Goal: Transaction & Acquisition: Download file/media

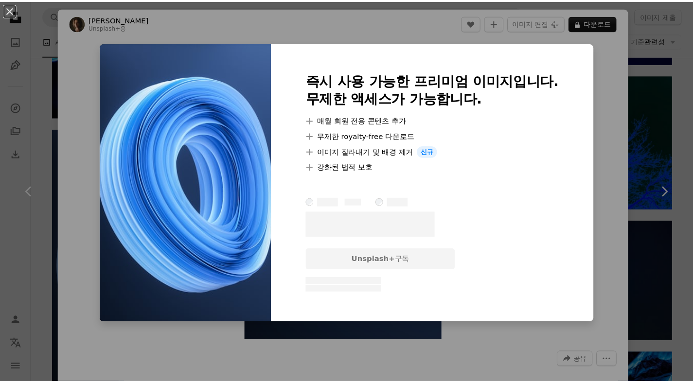
scroll to position [4014, 0]
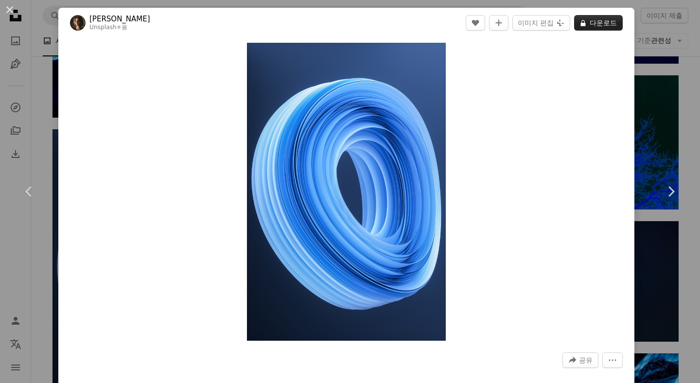
click at [611, 21] on button "A lock 다운로드" at bounding box center [598, 23] width 49 height 16
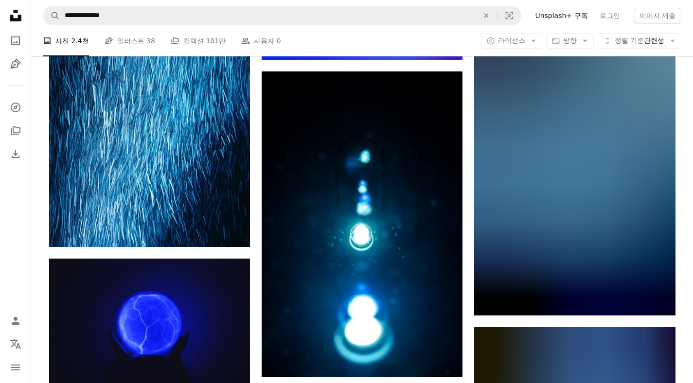
scroll to position [12787, 0]
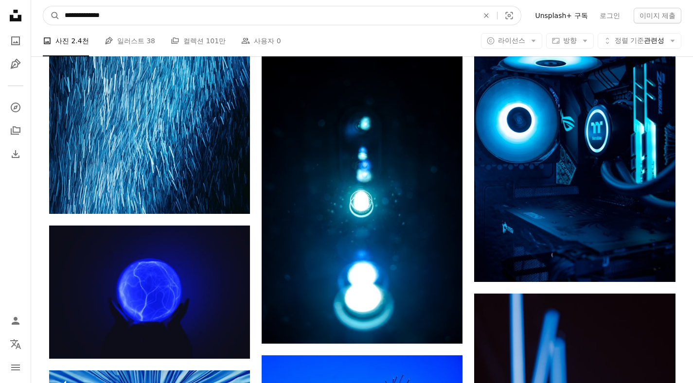
click at [272, 14] on input "**********" at bounding box center [268, 15] width 416 height 18
type input "**********"
click at [43, 6] on button "A magnifying glass" at bounding box center [51, 15] width 17 height 18
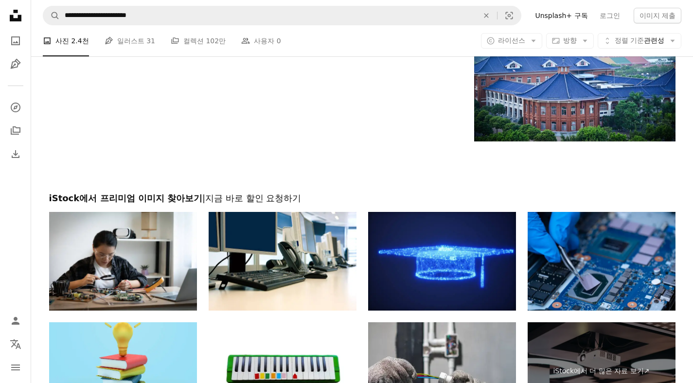
scroll to position [1876, 0]
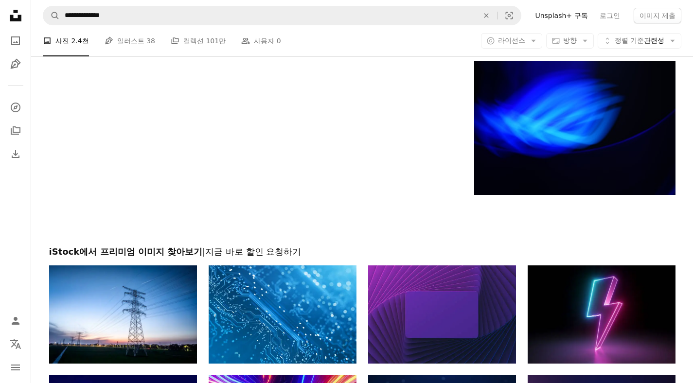
scroll to position [14470, 0]
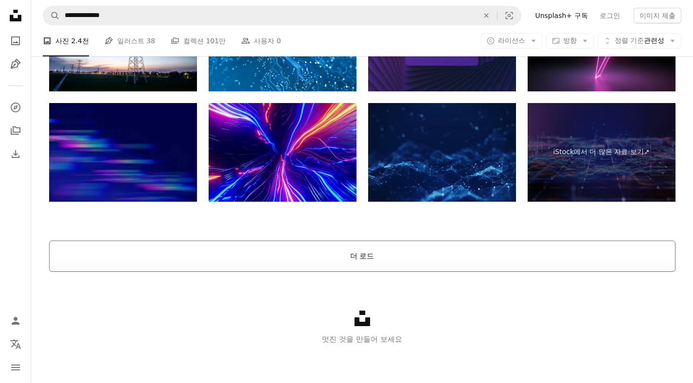
click at [359, 249] on button "더 로드" at bounding box center [362, 256] width 627 height 31
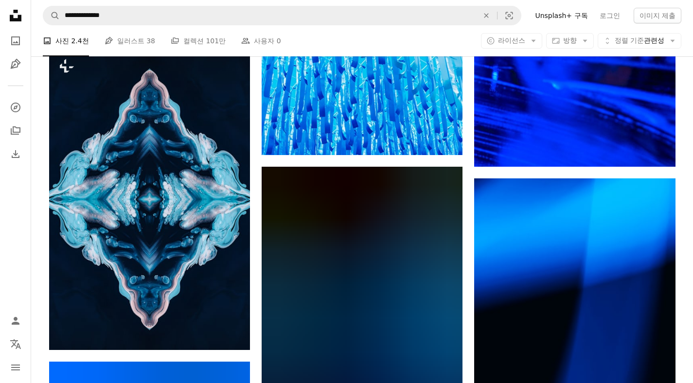
scroll to position [18877, 0]
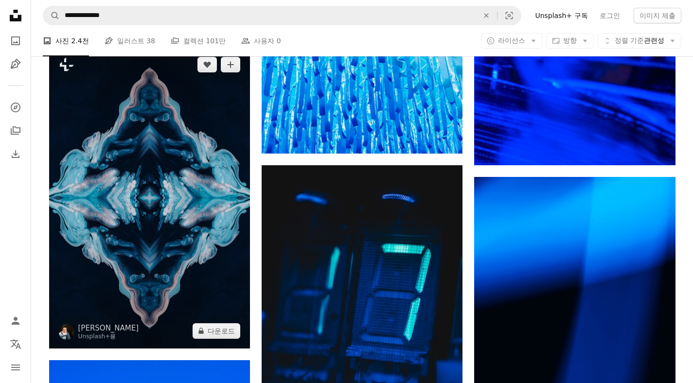
click at [181, 253] on img at bounding box center [149, 198] width 201 height 302
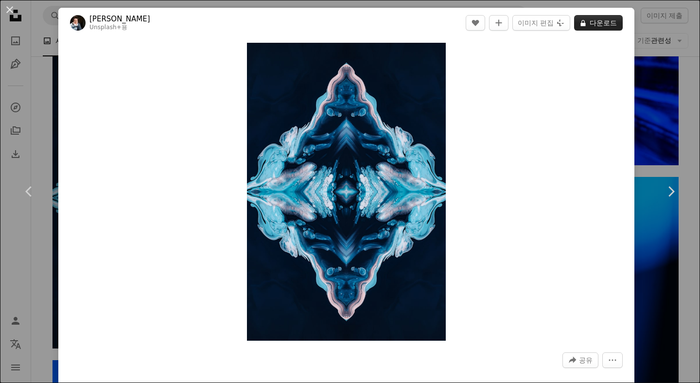
click at [598, 25] on button "A lock 다운로드" at bounding box center [598, 23] width 49 height 16
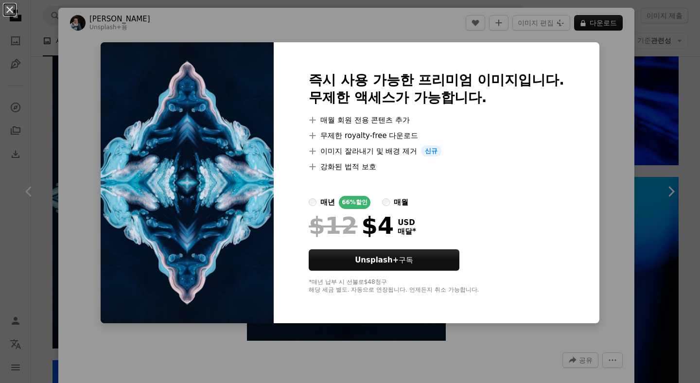
click at [677, 70] on div "An X shape 즉시 사용 가능한 프리미엄 이미지입니다. 무제한 액세스가 가능합니다. A plus sign 매월 회원 전용 콘텐츠 추가 A…" at bounding box center [350, 191] width 700 height 383
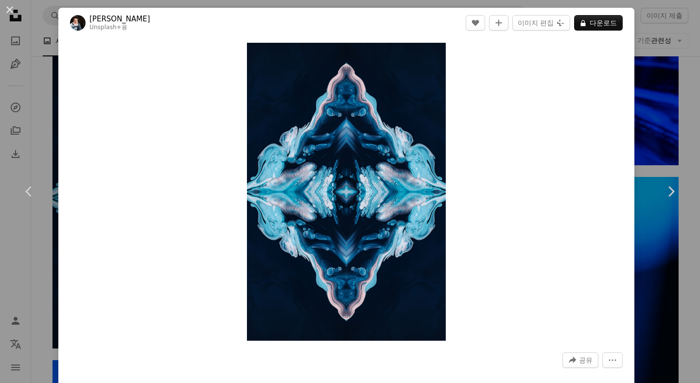
click at [677, 70] on div "An X shape Chevron left Chevron right [PERSON_NAME] Unsplash+ 용 A heart A plus …" at bounding box center [350, 191] width 700 height 383
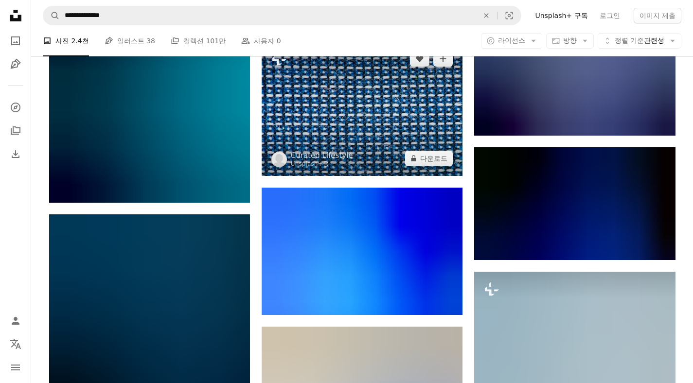
scroll to position [23588, 0]
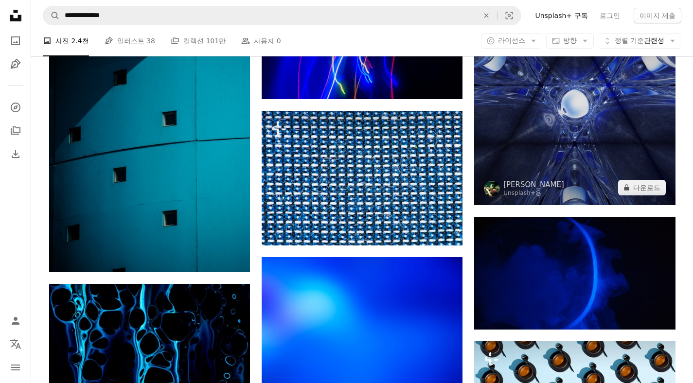
click at [552, 155] on img at bounding box center [574, 104] width 201 height 201
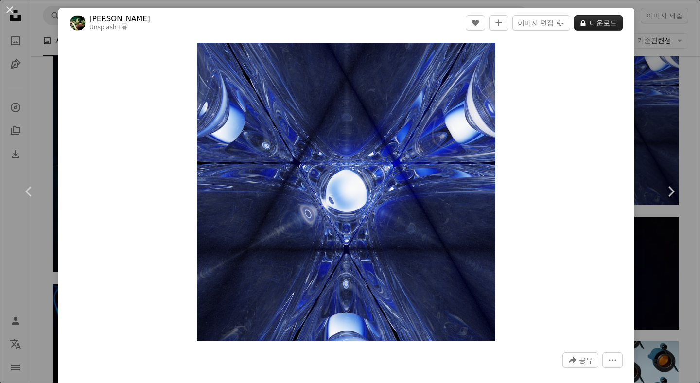
click at [596, 23] on button "A lock 다운로드" at bounding box center [598, 23] width 49 height 16
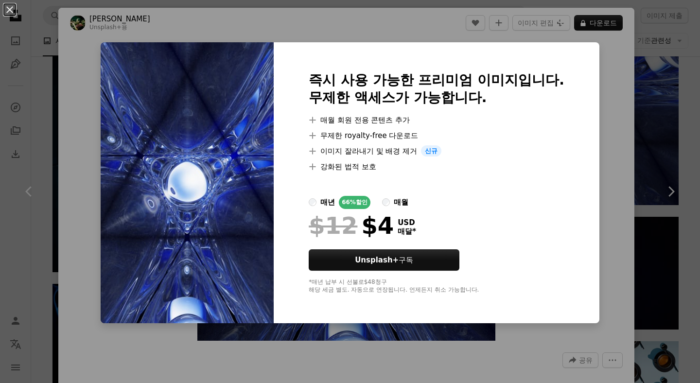
click at [642, 111] on div "An X shape 즉시 사용 가능한 프리미엄 이미지입니다. 무제한 액세스가 가능합니다. A plus sign 매월 회원 전용 콘텐츠 추가 A…" at bounding box center [350, 191] width 700 height 383
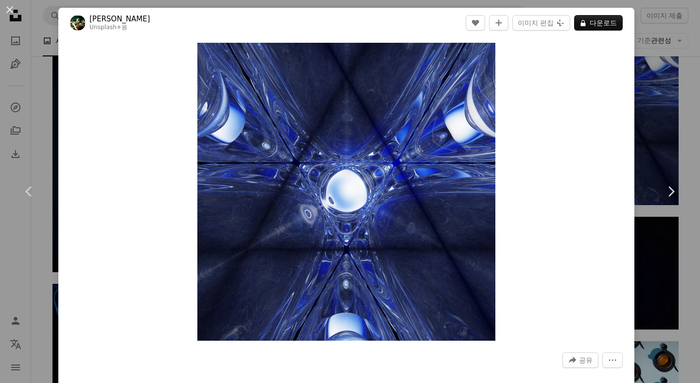
click at [642, 111] on div "An X shape Chevron left Chevron right [PERSON_NAME] Unsplash+ 용 A heart A plus …" at bounding box center [350, 191] width 700 height 383
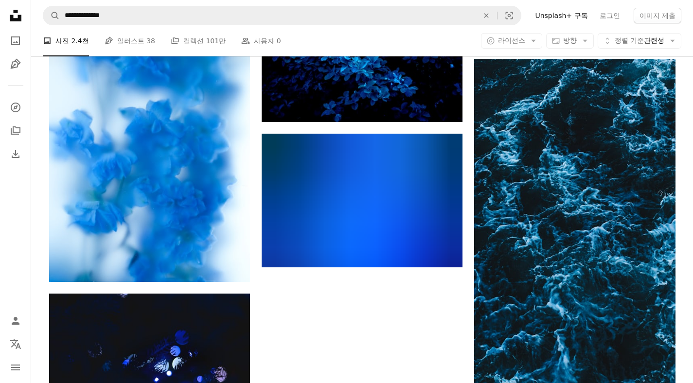
scroll to position [28120, 0]
